Goal: Task Accomplishment & Management: Manage account settings

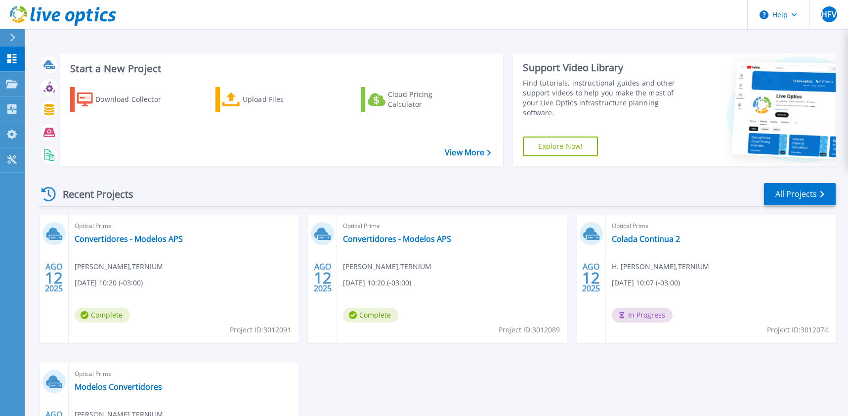
scroll to position [132, 0]
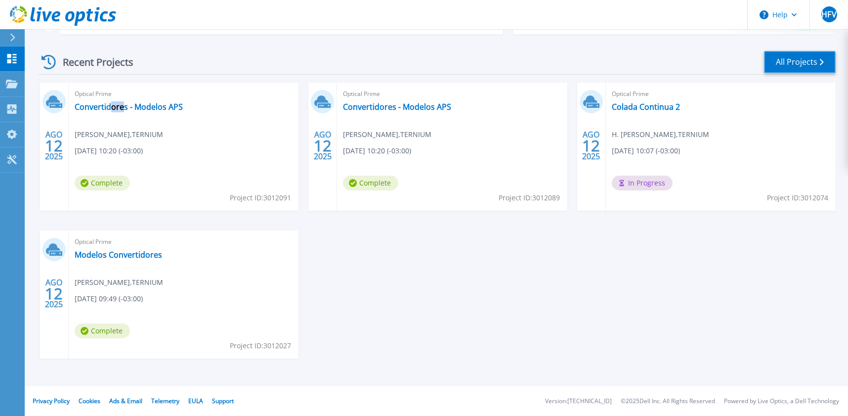
click at [786, 56] on link "All Projects" at bounding box center [800, 62] width 72 height 22
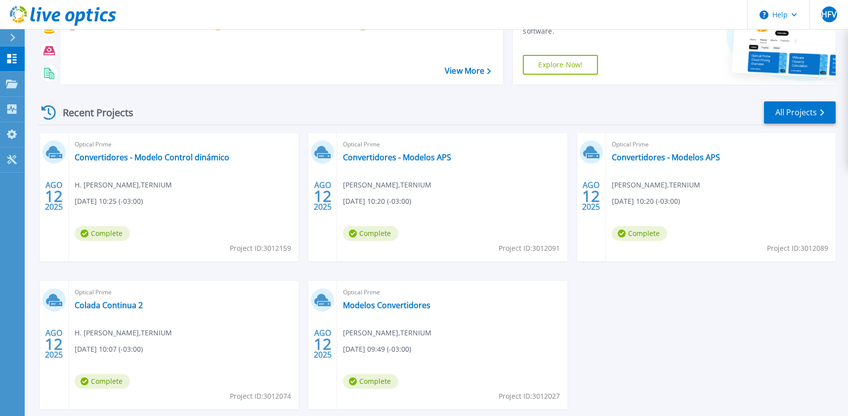
scroll to position [99, 0]
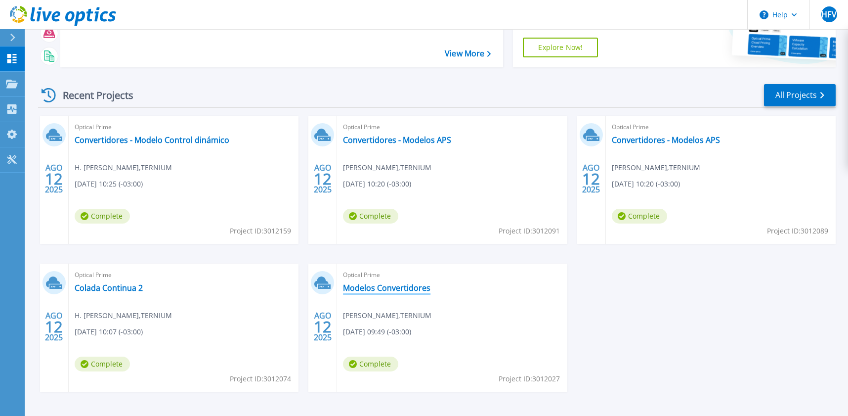
click at [402, 284] on link "Modelos Convertidores" at bounding box center [386, 288] width 87 height 10
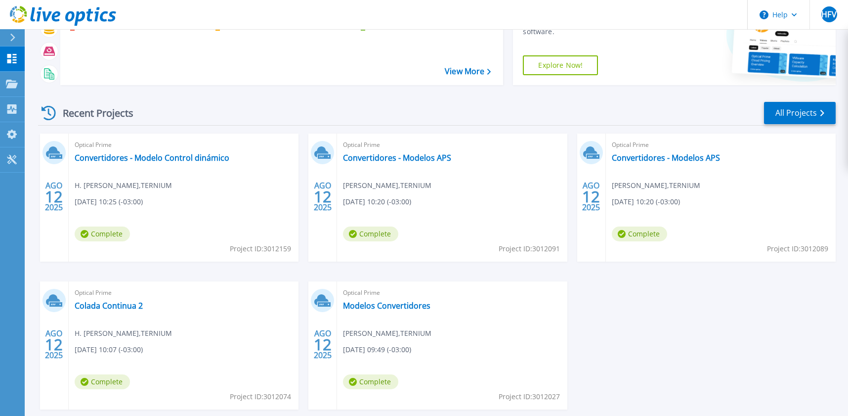
scroll to position [99, 0]
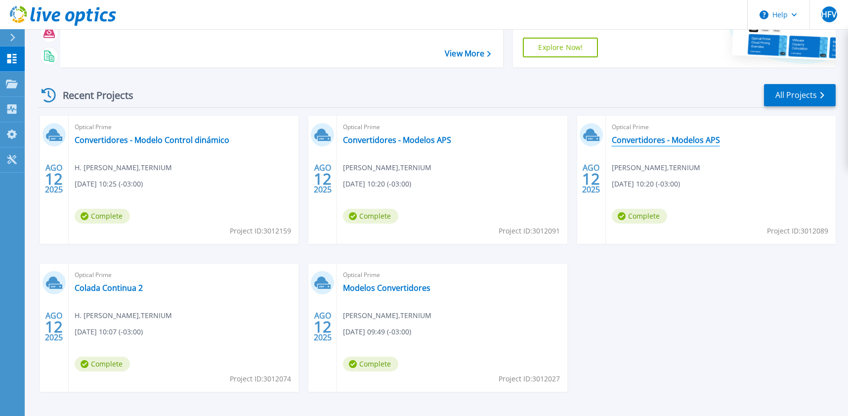
click at [651, 143] on link "Convertidores - Modelos APS" at bounding box center [666, 140] width 108 height 10
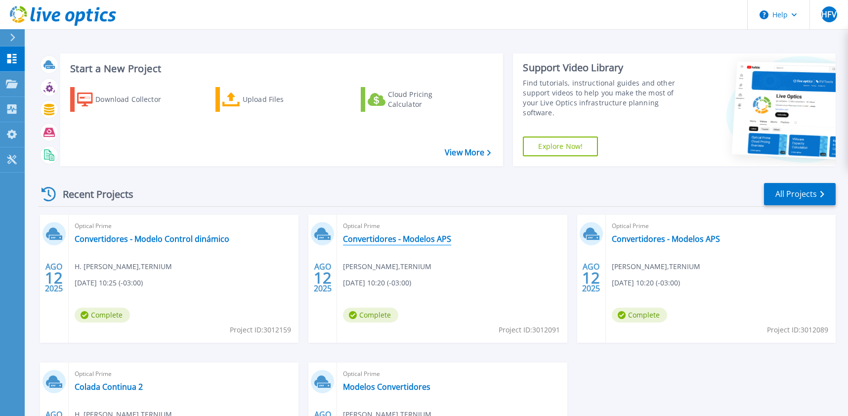
click at [418, 242] on link "Convertidores - Modelos APS" at bounding box center [397, 239] width 108 height 10
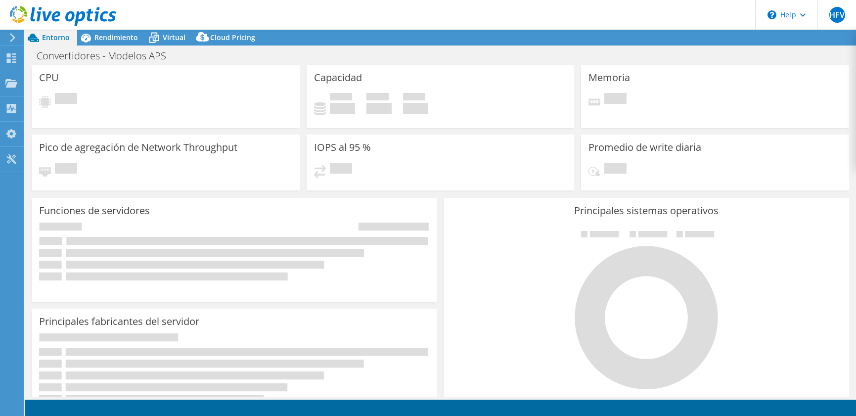
select select "USD"
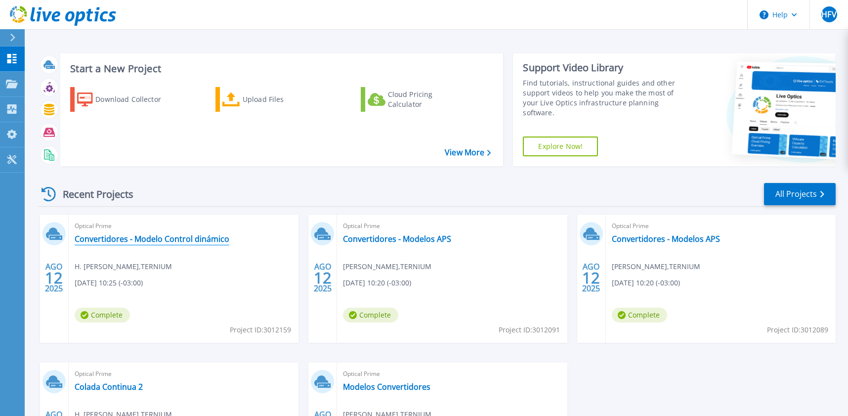
click at [170, 241] on link "Convertidores - Modelo Control dinámico" at bounding box center [152, 239] width 155 height 10
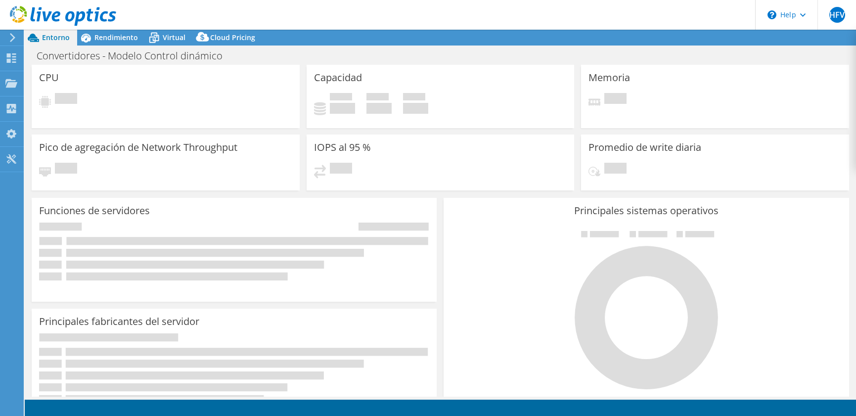
select select "USD"
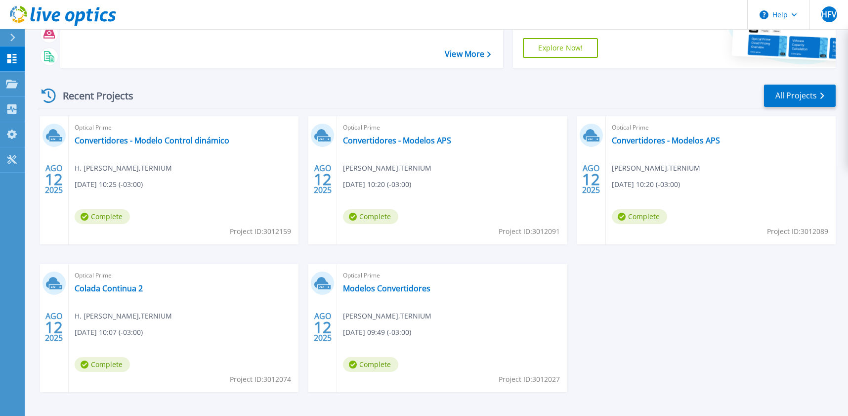
scroll to position [99, 0]
click at [394, 285] on link "Modelos Convertidores" at bounding box center [386, 288] width 87 height 10
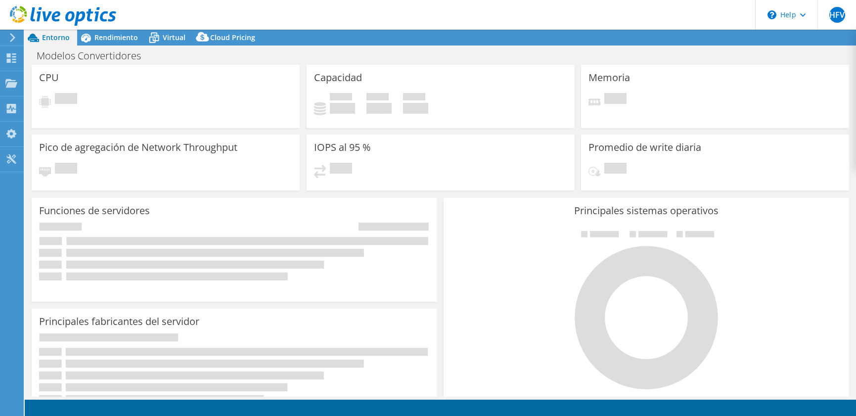
select select "USD"
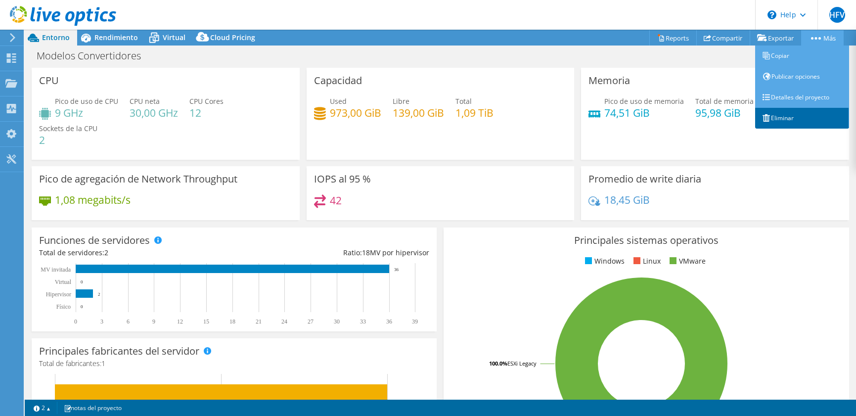
click at [793, 114] on link "Eliminar" at bounding box center [802, 118] width 94 height 21
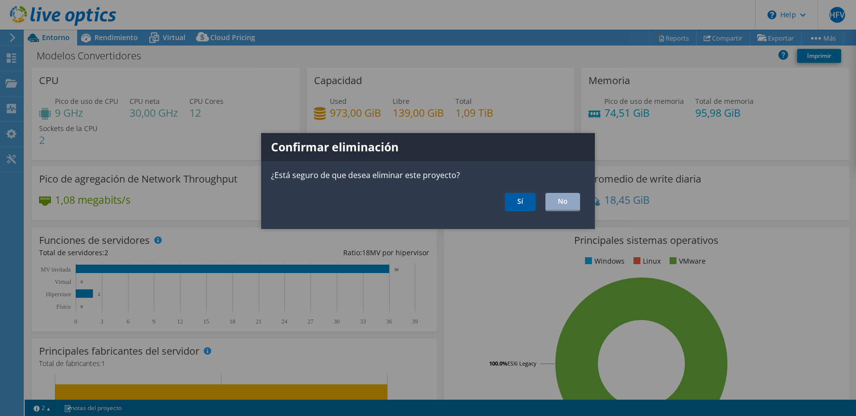
click at [511, 205] on link "Sí" at bounding box center [520, 202] width 31 height 18
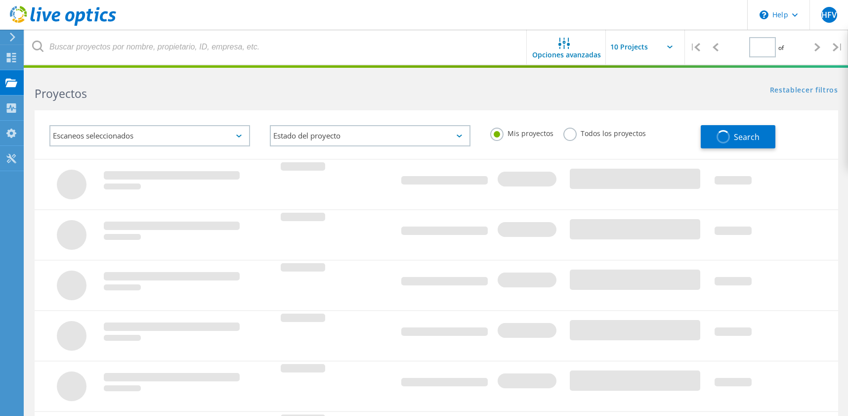
type input "1"
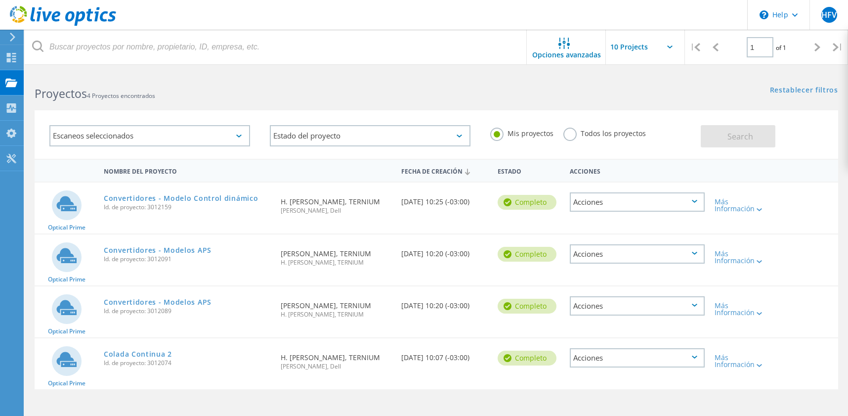
click at [695, 310] on div "Acciones" at bounding box center [637, 305] width 135 height 19
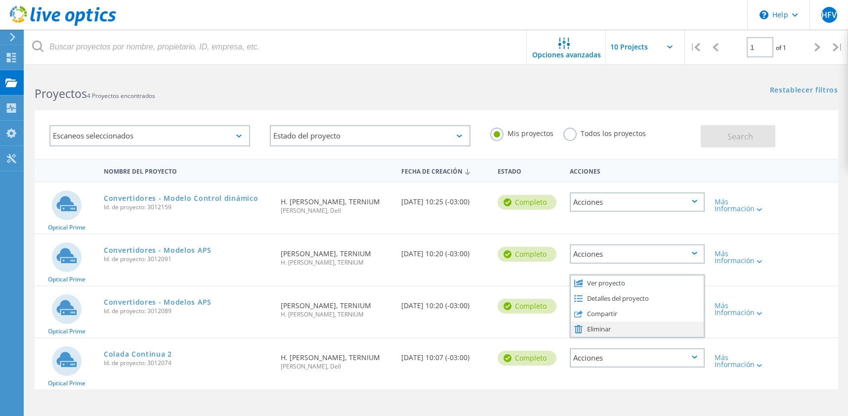
click at [648, 328] on div "Eliminar" at bounding box center [637, 328] width 133 height 15
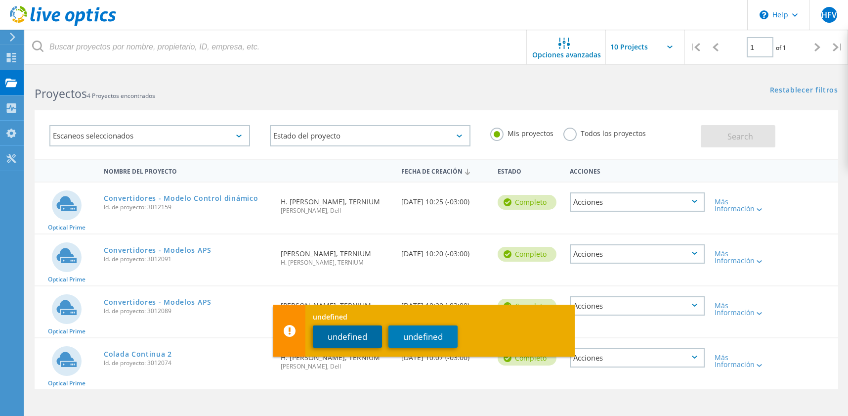
click at [364, 338] on button "undefined" at bounding box center [347, 336] width 69 height 22
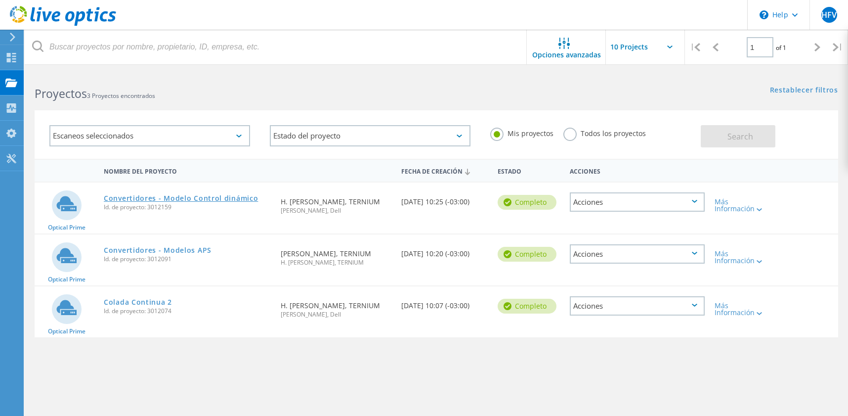
click at [212, 195] on link "Convertidores - Modelo Control dinámico" at bounding box center [181, 198] width 154 height 7
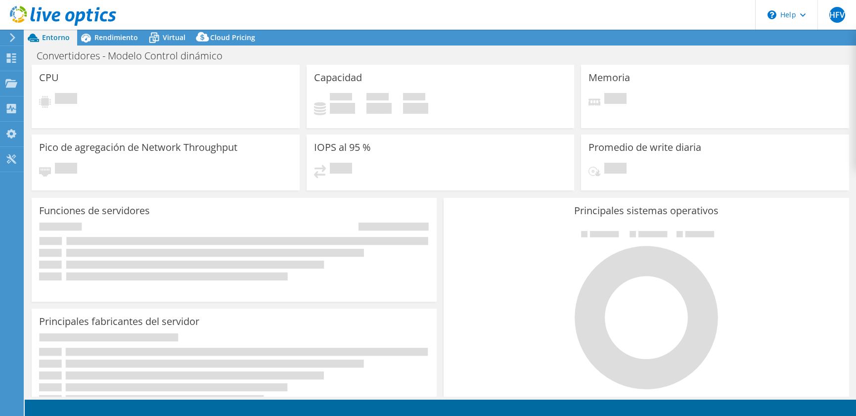
select select "USD"
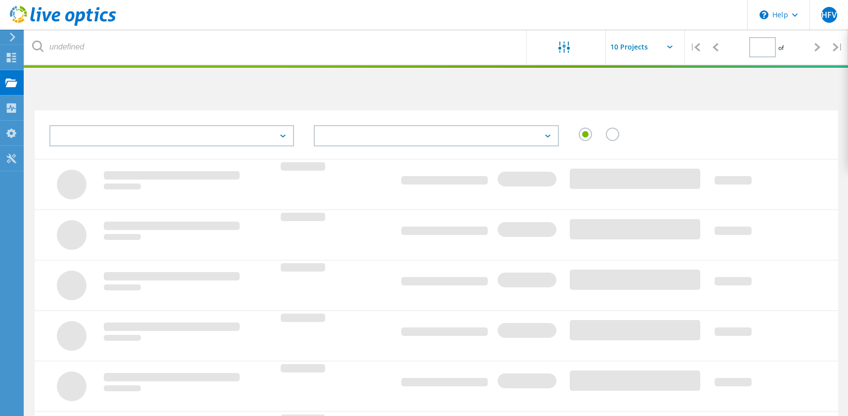
type input "1"
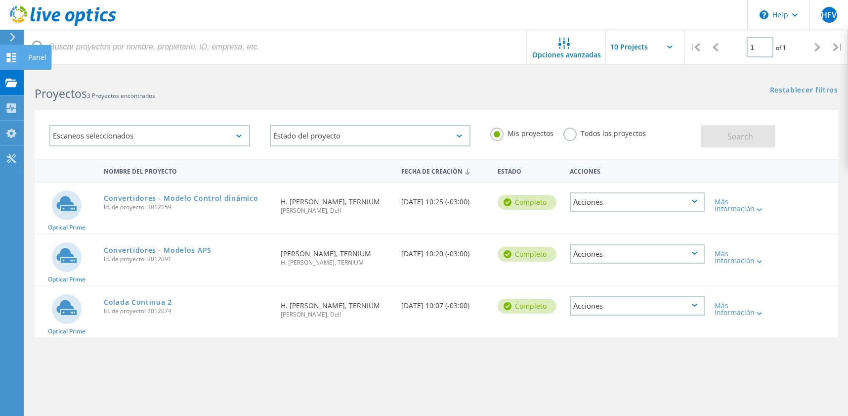
click at [12, 58] on icon at bounding box center [11, 57] width 12 height 9
